Goal: Communication & Community: Participate in discussion

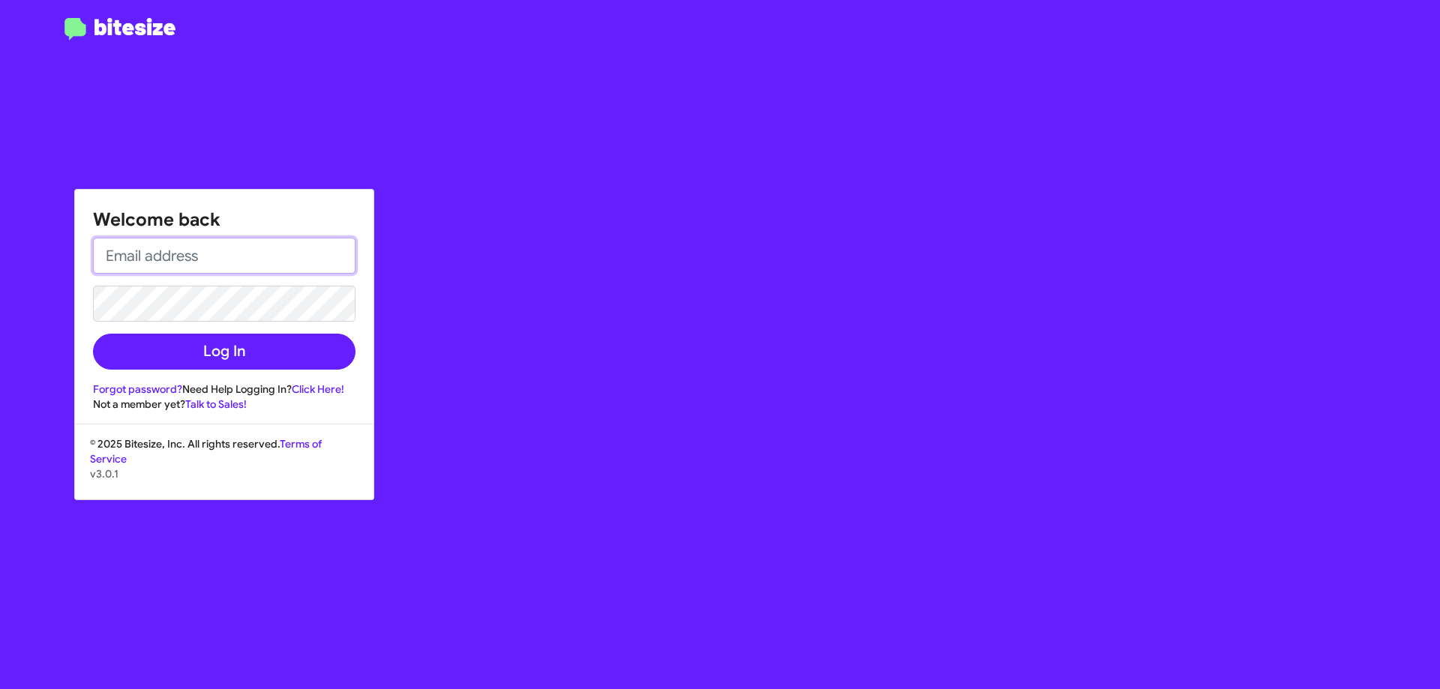
click at [249, 253] on input "email" at bounding box center [224, 256] width 263 height 36
type input "[EMAIL_ADDRESS][DOMAIN_NAME]"
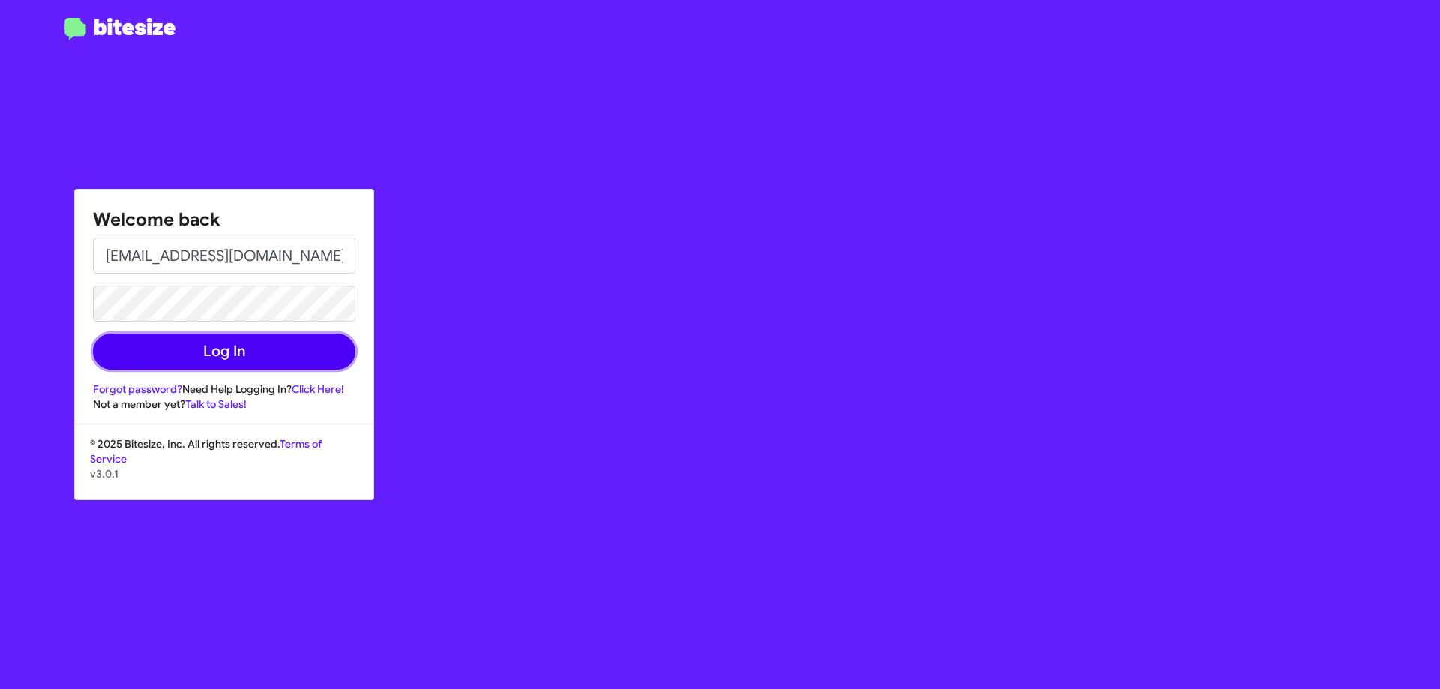
click at [222, 347] on button "Log In" at bounding box center [224, 352] width 263 height 36
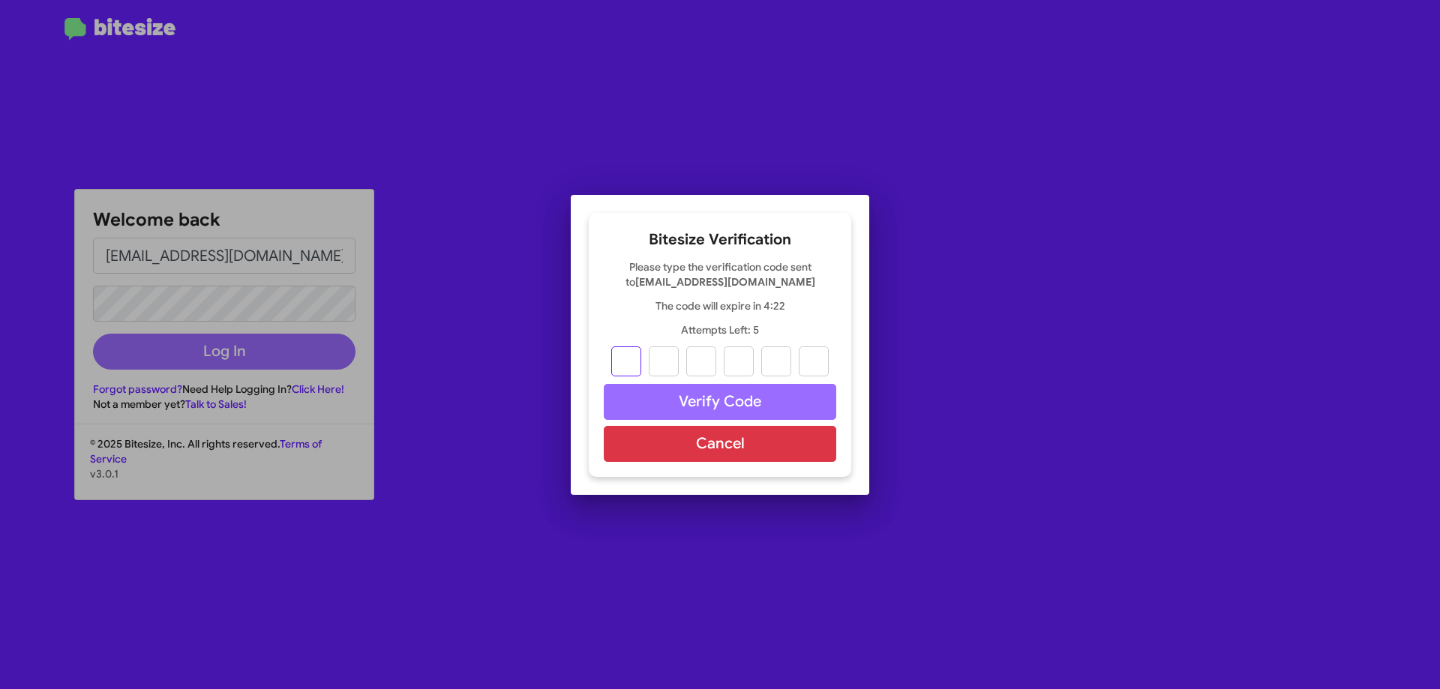
type input "9"
type input "4"
type input "9"
type input "6"
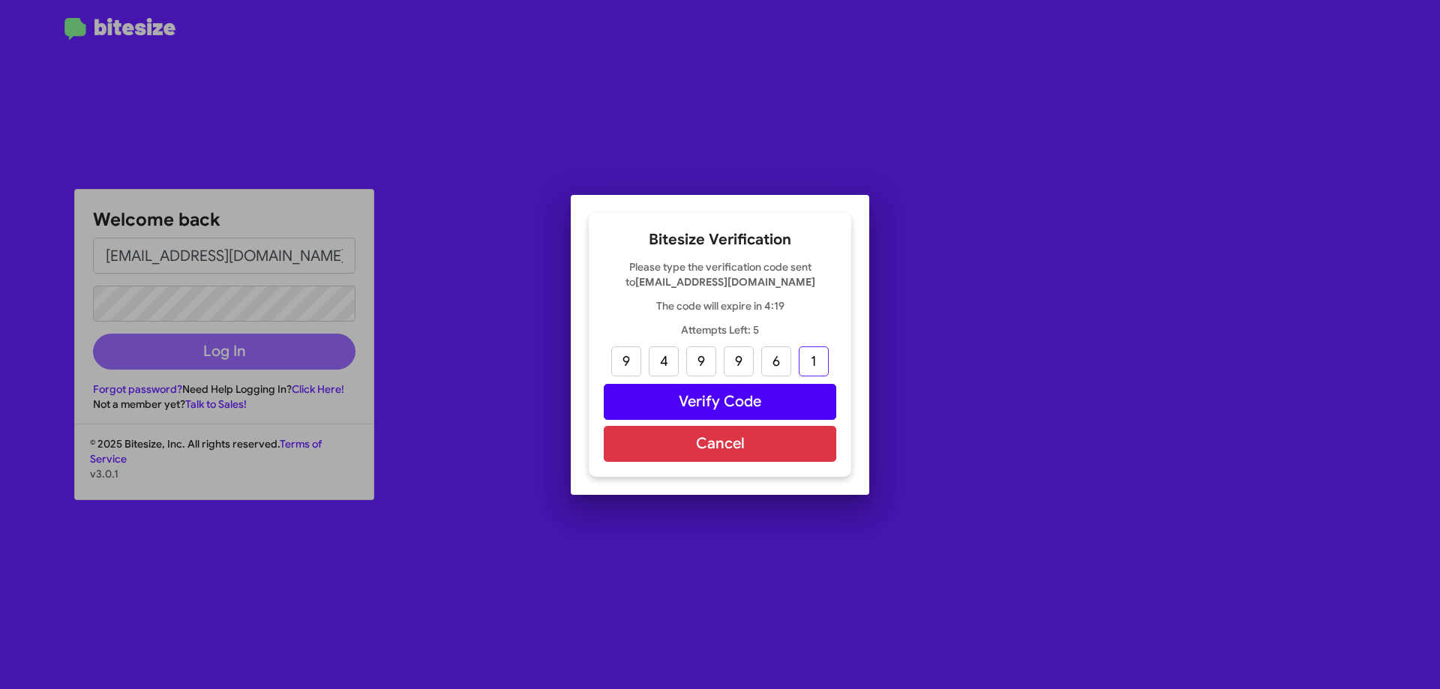
type input "1"
click at [720, 398] on button "Verify Code" at bounding box center [720, 402] width 233 height 36
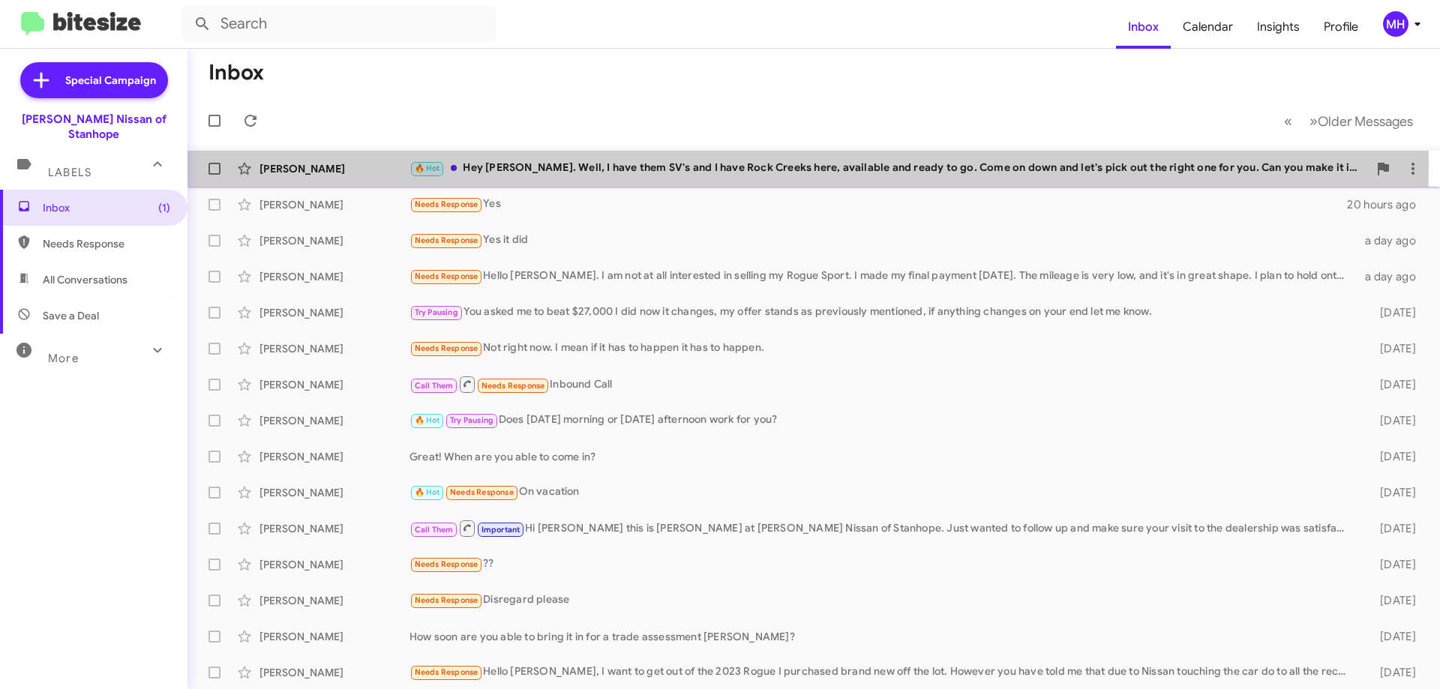
click at [565, 163] on div "🔥 Hot Hey [PERSON_NAME]. Well, I have them SV's and I have Rock Creeks here, av…" at bounding box center [889, 168] width 959 height 17
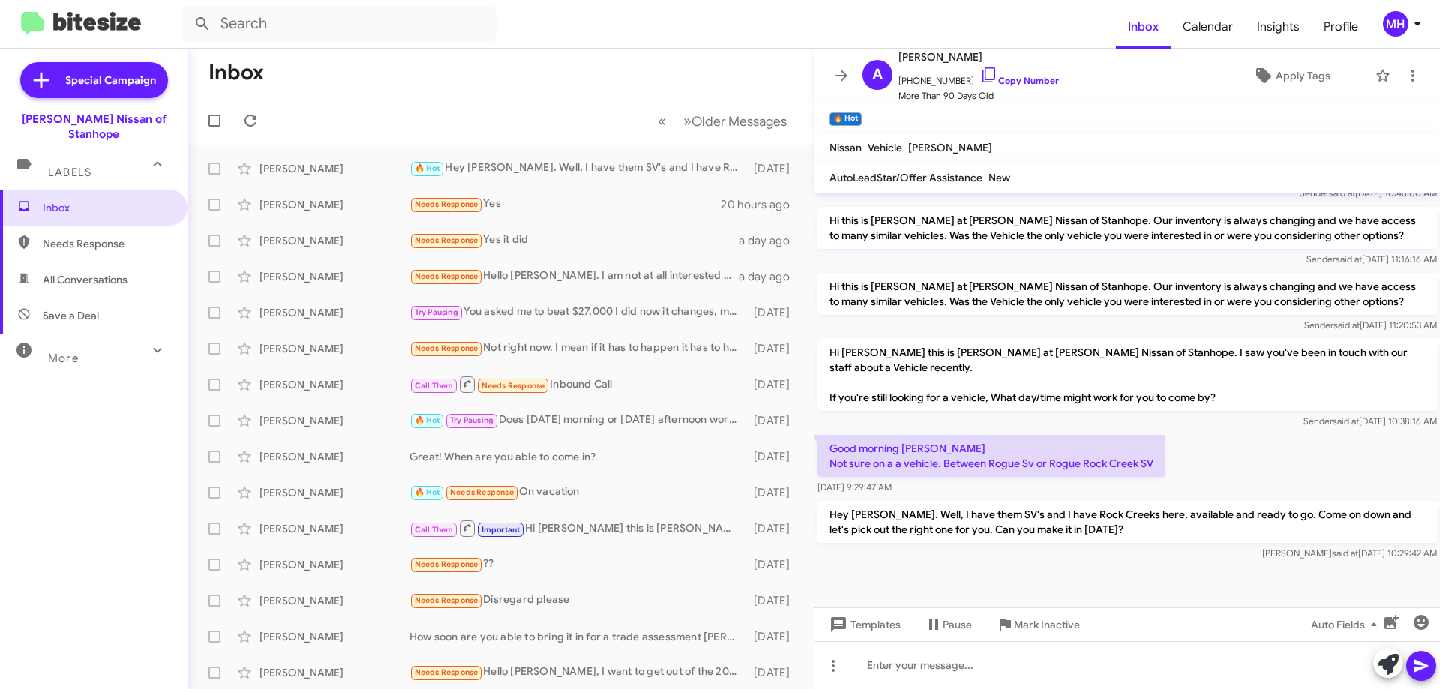
scroll to position [662, 0]
click at [56, 272] on span "All Conversations" at bounding box center [85, 279] width 85 height 15
type input "in:all-conversations"
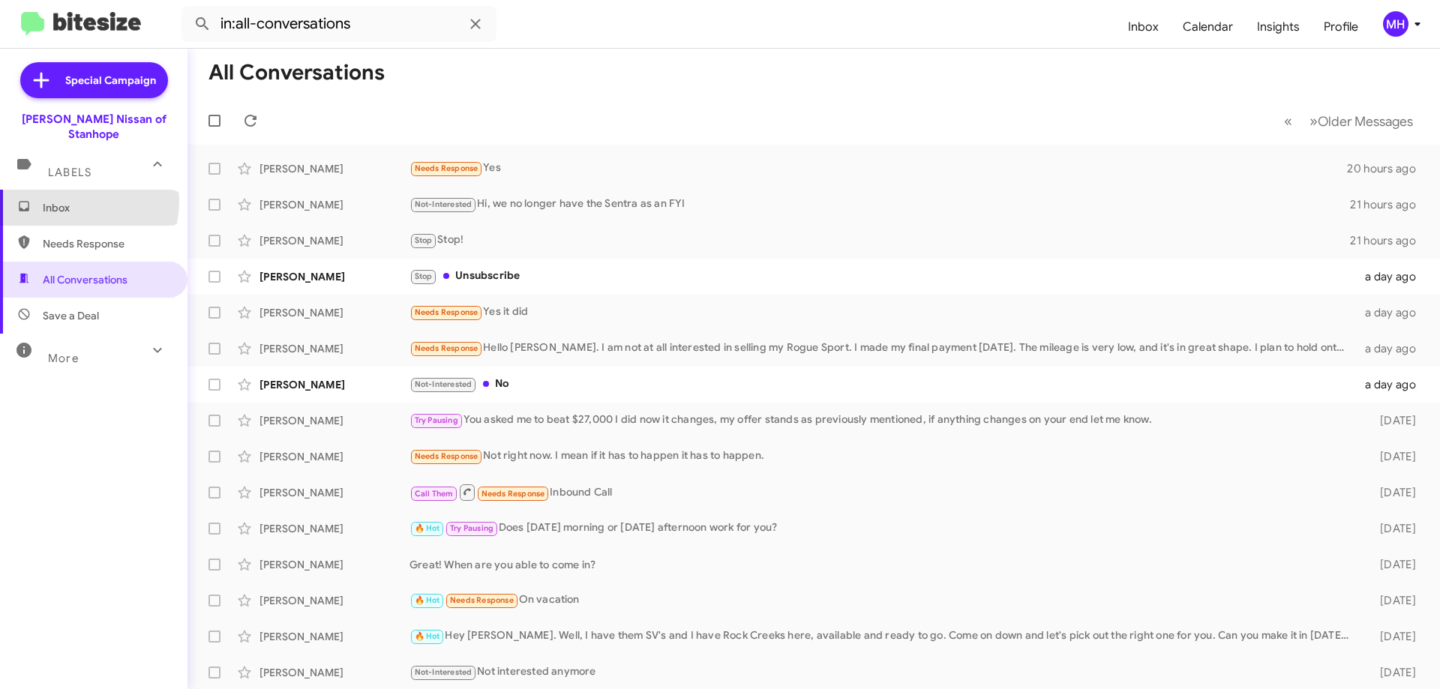
click at [68, 200] on span "Inbox" at bounding box center [107, 207] width 128 height 15
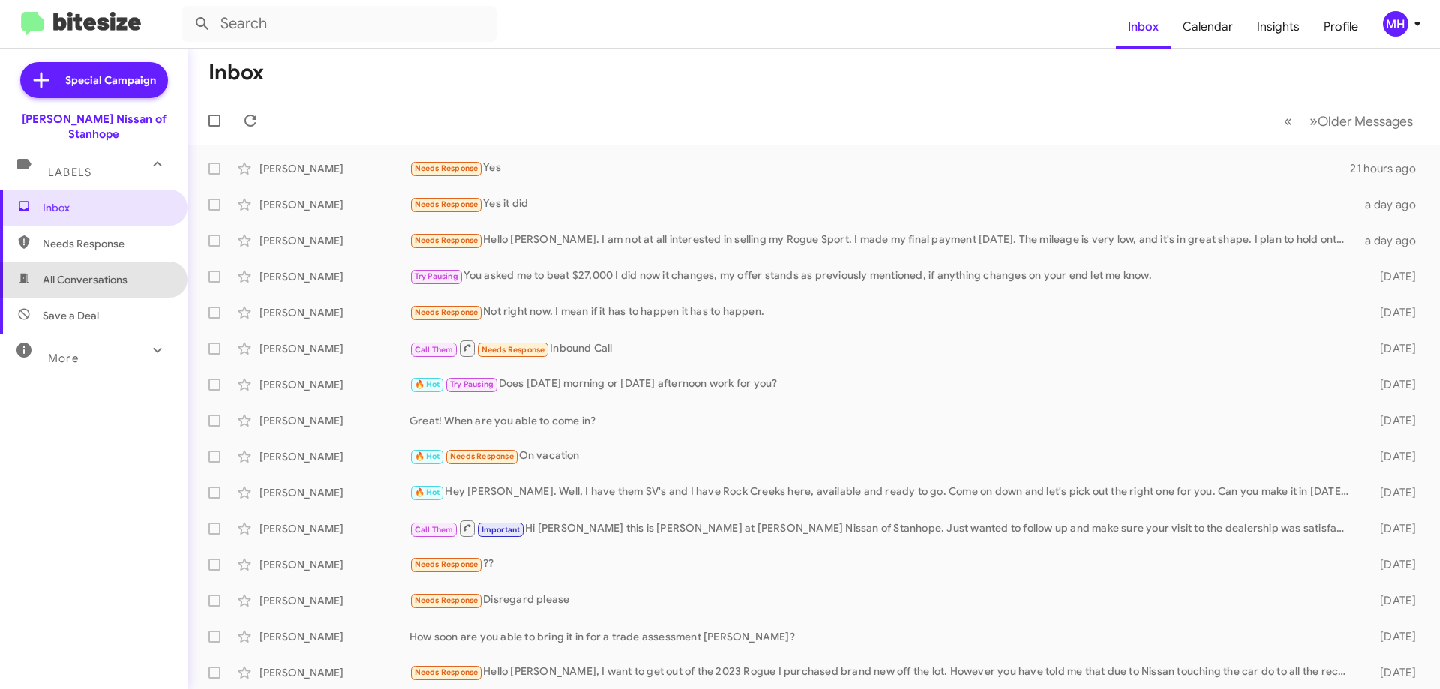
click at [96, 272] on span "All Conversations" at bounding box center [85, 279] width 85 height 15
type input "in:all-conversations"
